Goal: Find specific page/section: Find specific page/section

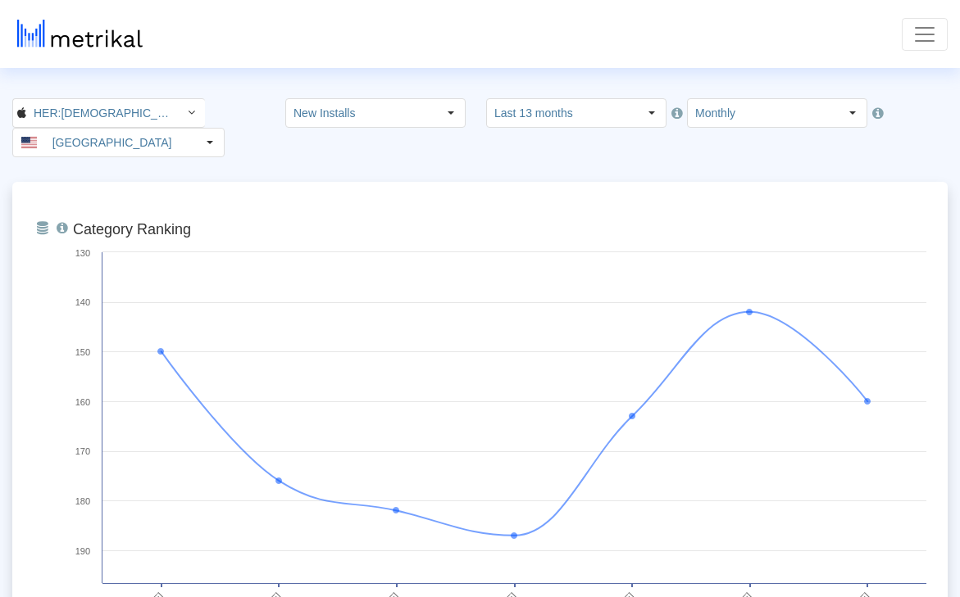
click at [919, 34] on span "Toggle navigation" at bounding box center [924, 34] width 25 height 25
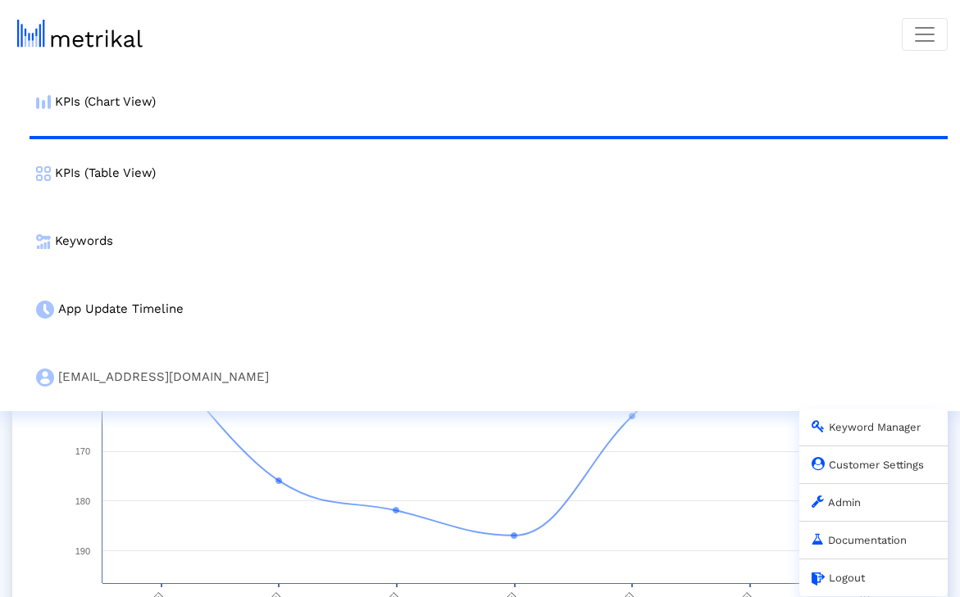
click at [844, 502] on link "Admin" at bounding box center [835, 503] width 49 height 12
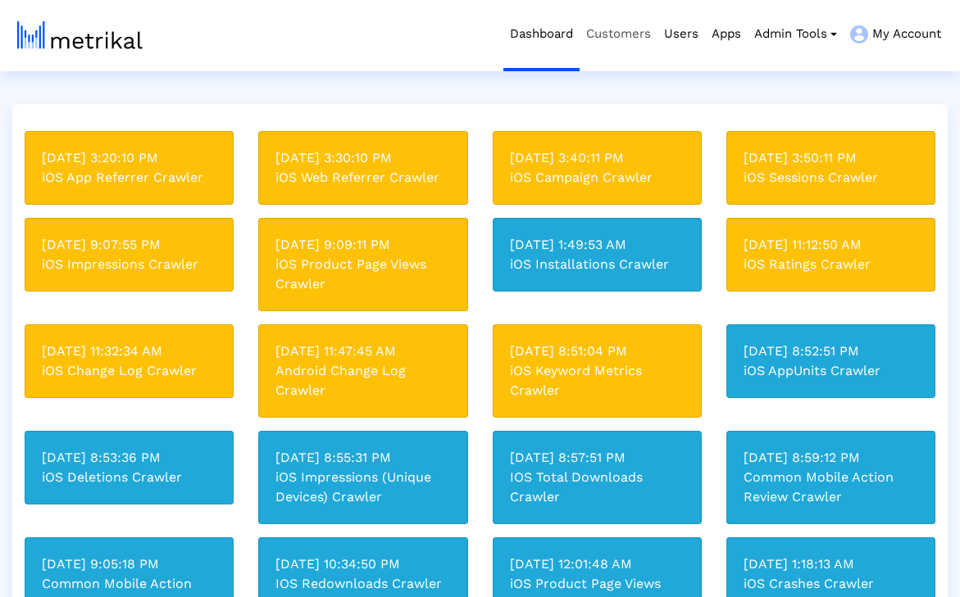
click at [630, 36] on link "Customers" at bounding box center [618, 34] width 78 height 68
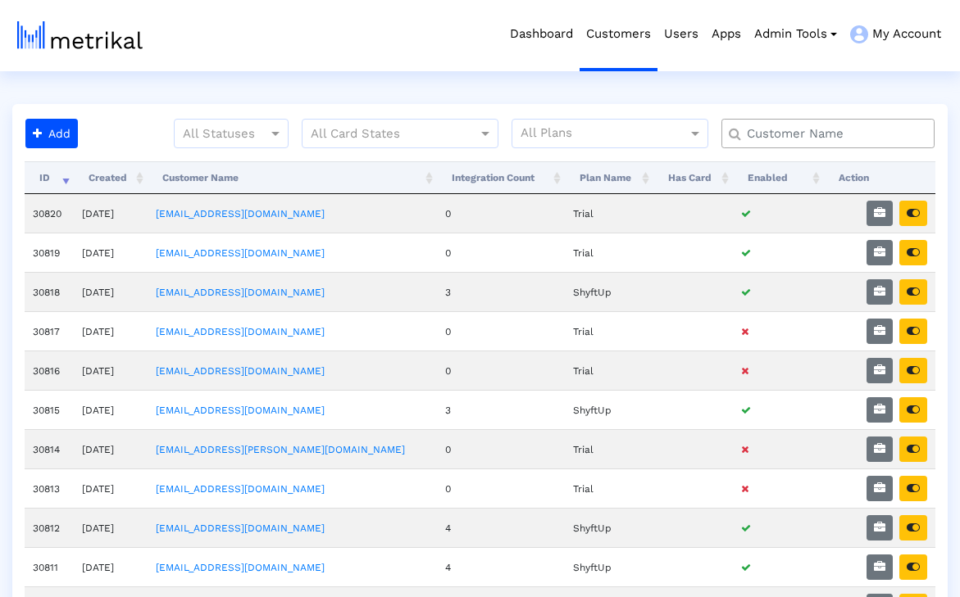
click at [826, 132] on input "text" at bounding box center [831, 133] width 193 height 17
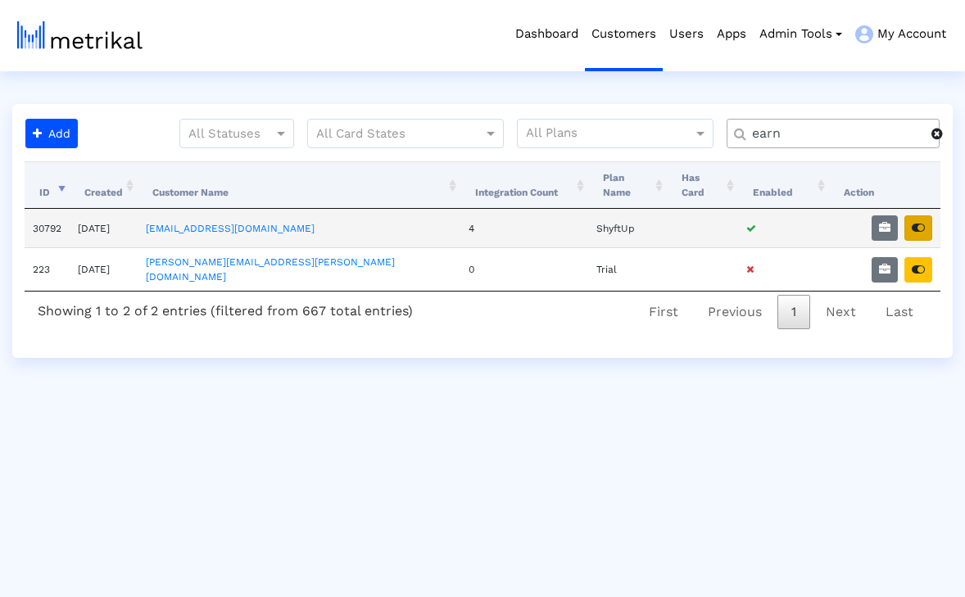
type input "earn"
click at [915, 222] on icon "button" at bounding box center [918, 227] width 13 height 11
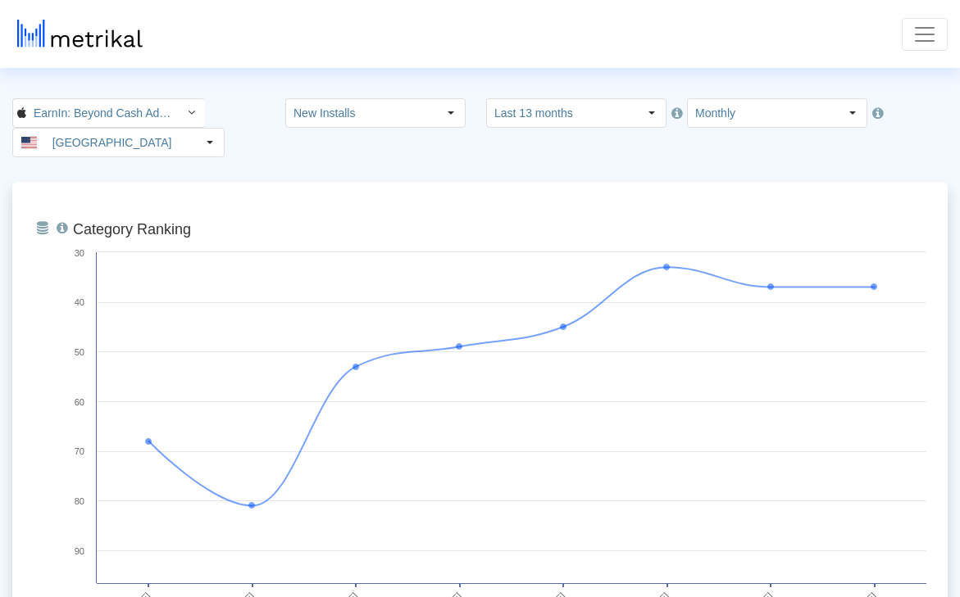
click at [912, 31] on span "Toggle navigation" at bounding box center [924, 34] width 25 height 25
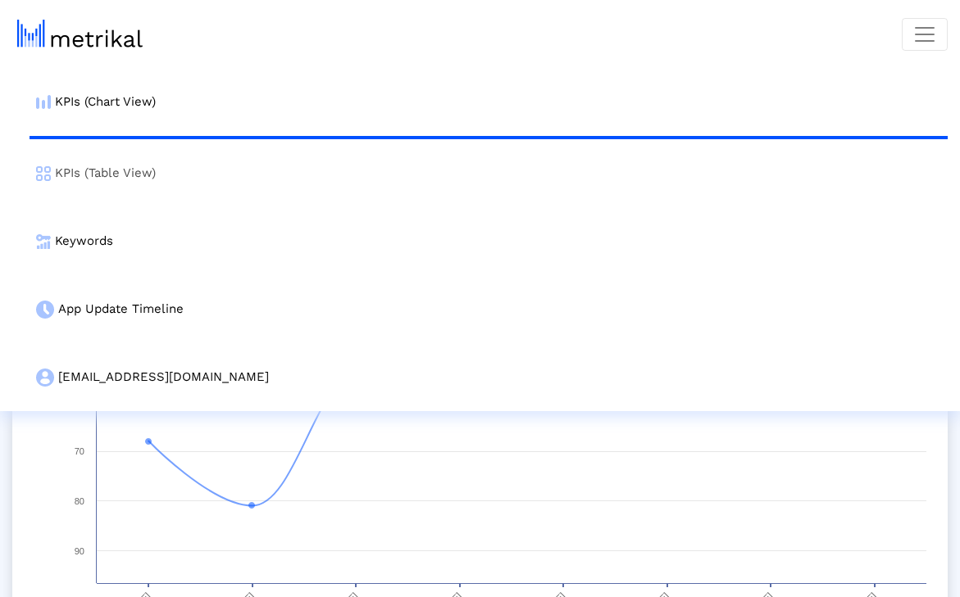
click at [567, 191] on link "KPIs (Table View)" at bounding box center [489, 173] width 918 height 68
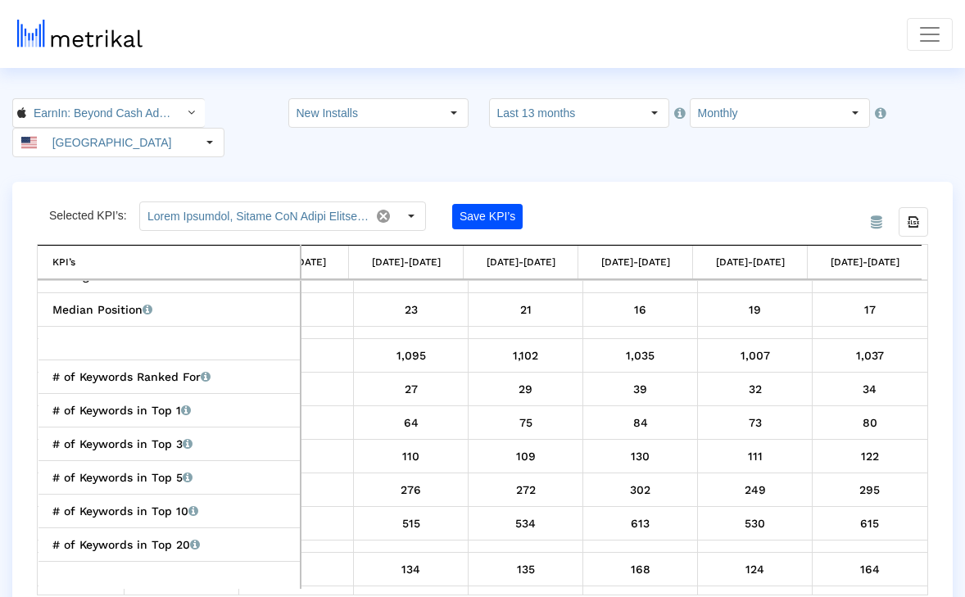
scroll to position [2128, 0]
